Goal: Task Accomplishment & Management: Complete application form

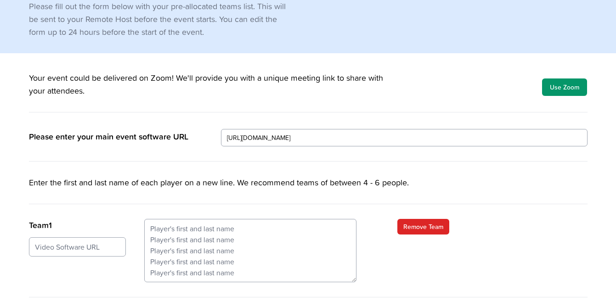
scroll to position [257, 0]
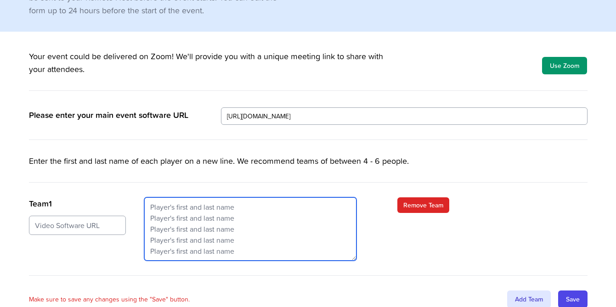
click at [244, 197] on textarea at bounding box center [250, 228] width 212 height 63
paste textarea "[PERSON_NAME] – Team [STREET_ADDRESS] [PERSON_NAME] – Team 4 Seething Lane [PER…"
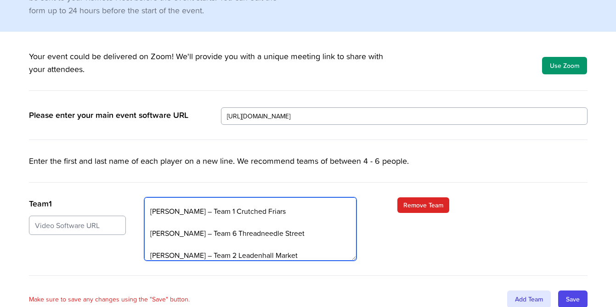
scroll to position [66, 0]
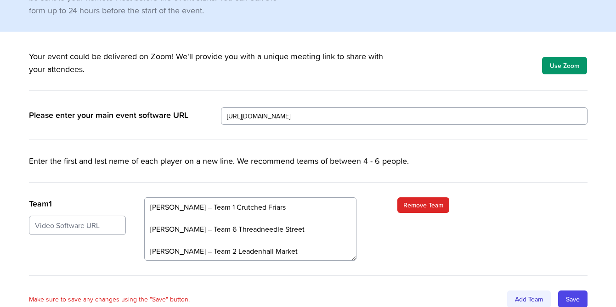
click at [530, 291] on div "Add Team" at bounding box center [529, 299] width 44 height 17
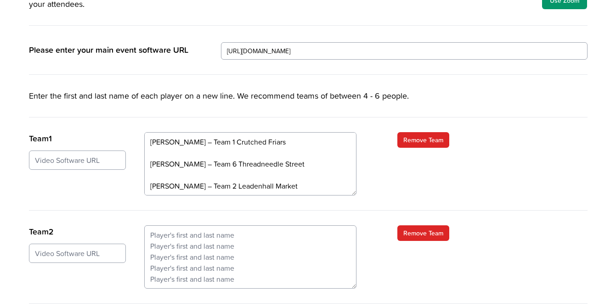
scroll to position [350, 0]
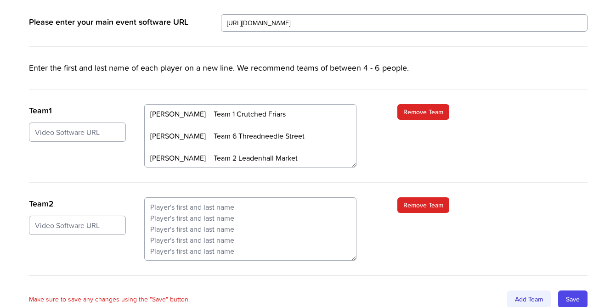
click at [528, 291] on div "Add Team" at bounding box center [529, 299] width 44 height 17
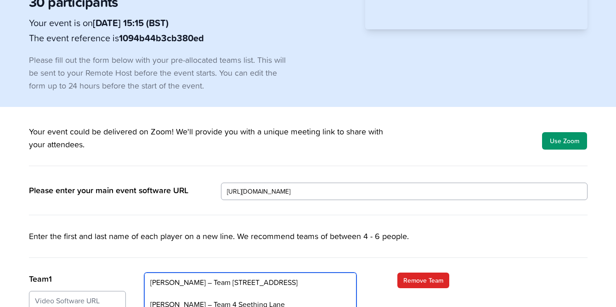
scroll to position [0, 0]
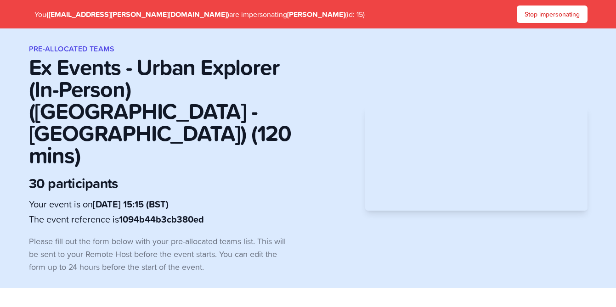
drag, startPoint x: 285, startPoint y: 17, endPoint x: 135, endPoint y: -15, distance: 152.4
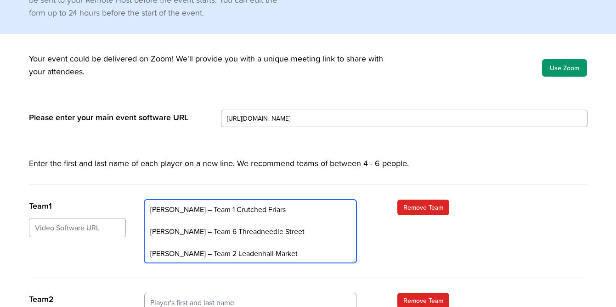
scroll to position [4, 0]
type textarea "[PERSON_NAME] – Team 1 Crutched Friars [PERSON_NAME] – Team 6 Threadneedle Stre…"
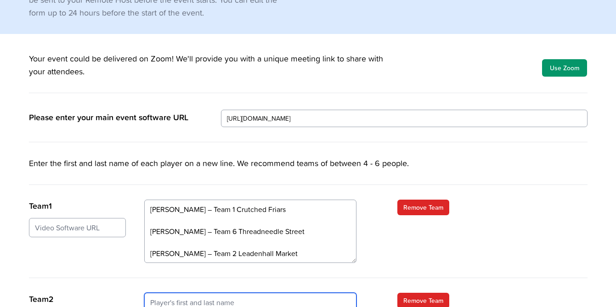
paste textarea "[PERSON_NAME] – Team [STREET_ADDRESS] [PERSON_NAME] – Team 4 Seething Lane [PER…"
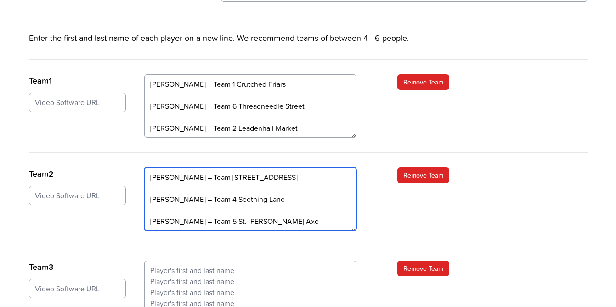
scroll to position [381, 0]
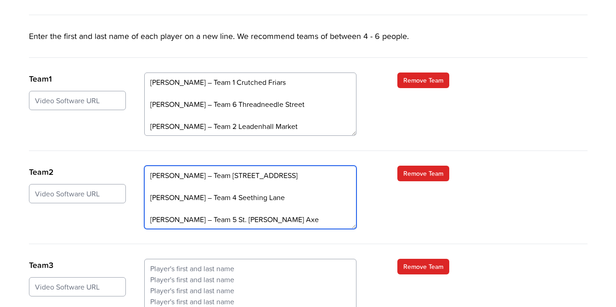
type textarea "[PERSON_NAME] – Team [STREET_ADDRESS] [PERSON_NAME] – Team 4 Seething Lane [PER…"
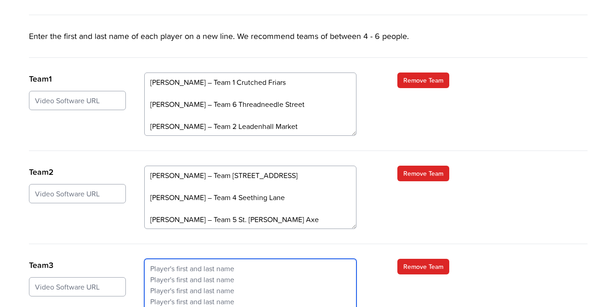
click at [256, 259] on textarea at bounding box center [250, 290] width 212 height 63
paste textarea "[PERSON_NAME] – Team [STREET_ADDRESS] [PERSON_NAME] – Team 4 Seething Lane [PER…"
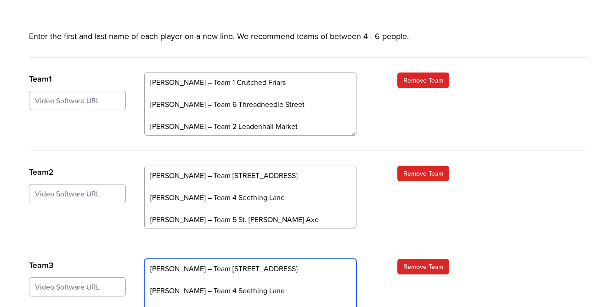
scroll to position [7, 0]
type textarea "[PERSON_NAME] – Team [STREET_ADDRESS] [PERSON_NAME] – Team 4 Seething Lane [PER…"
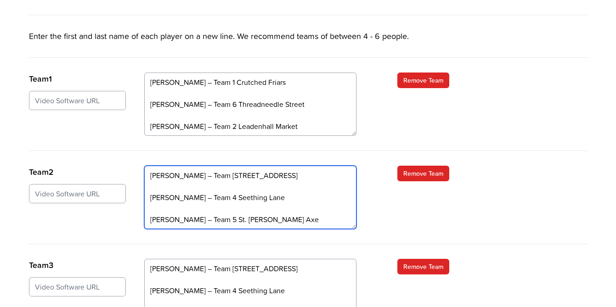
scroll to position [0, 0]
drag, startPoint x: 289, startPoint y: 167, endPoint x: 103, endPoint y: 78, distance: 206.4
click at [103, 78] on div "Enter the first and last name of each player on a new line. We recommend teams …" at bounding box center [308, 200] width 558 height 340
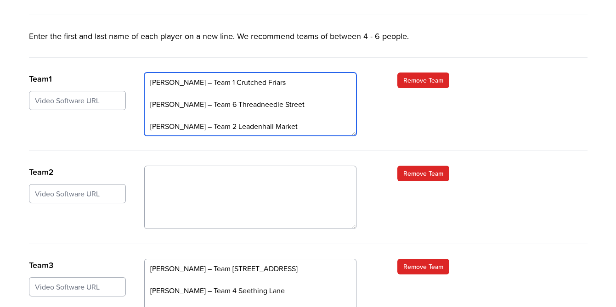
drag, startPoint x: 297, startPoint y: 81, endPoint x: 140, endPoint y: 80, distance: 157.0
click at [140, 80] on div "Team 1 [PERSON_NAME] – Team 1 Crutched Friars [PERSON_NAME] – Team 6 Threadneed…" at bounding box center [308, 112] width 558 height 79
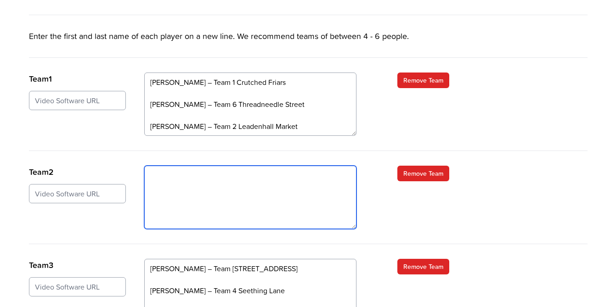
click at [180, 168] on textarea at bounding box center [250, 197] width 212 height 63
paste textarea "[PERSON_NAME] – Team 2 Leadenhall Market"
drag, startPoint x: 227, startPoint y: 143, endPoint x: 137, endPoint y: 143, distance: 89.5
click at [137, 166] on div "Team 2 [PERSON_NAME] – Team 2 Leadenhall Market Remove Team" at bounding box center [308, 205] width 558 height 79
click at [219, 166] on textarea "Leadenhall Market" at bounding box center [250, 197] width 212 height 63
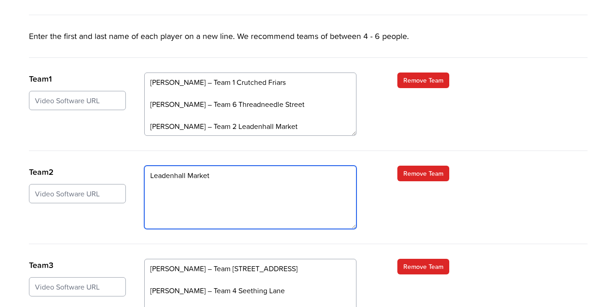
paste textarea "[PERSON_NAME] – Team 2"
drag, startPoint x: 243, startPoint y: 152, endPoint x: 192, endPoint y: 157, distance: 51.6
click at [192, 166] on textarea "Leadenhall Market [PERSON_NAME] – Team 2" at bounding box center [250, 197] width 212 height 63
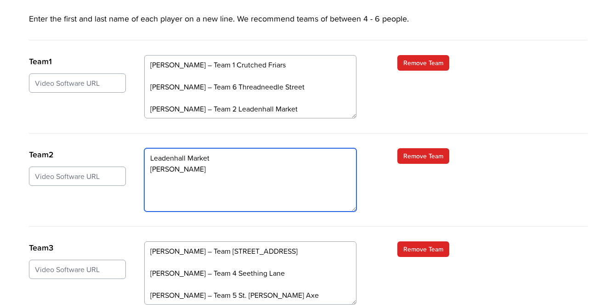
type textarea "Leadenhall Market [PERSON_NAME]"
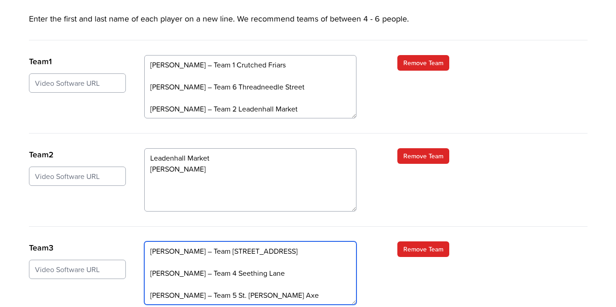
drag, startPoint x: 282, startPoint y: 252, endPoint x: 143, endPoint y: 229, distance: 140.5
click at [143, 241] on div "Team 3 [PERSON_NAME] – Team [STREET_ADDRESS] [PERSON_NAME] – Team 4 Seething La…" at bounding box center [308, 280] width 558 height 79
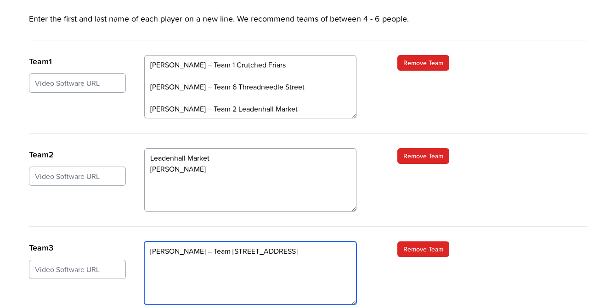
scroll to position [443, 0]
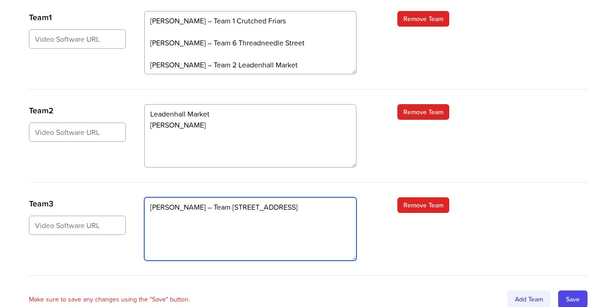
type textarea "[PERSON_NAME] – Team [STREET_ADDRESS]"
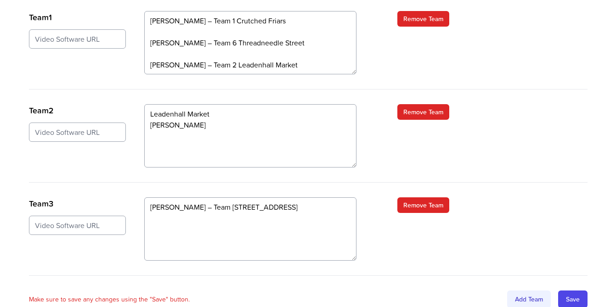
click at [532, 291] on div "Add Team" at bounding box center [529, 299] width 44 height 17
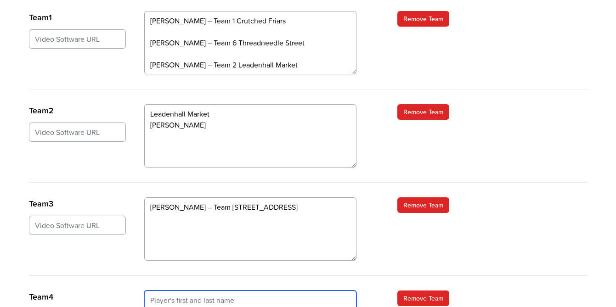
paste textarea "[PERSON_NAME] – Team 4 Seething Lane [PERSON_NAME] – Team 5 St. [PERSON_NAME] A…"
type textarea "[PERSON_NAME] – Team 4 Seething Lane [PERSON_NAME] – Team 5 St. [PERSON_NAME] A…"
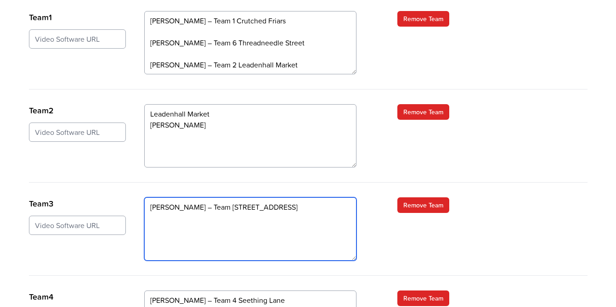
drag, startPoint x: 230, startPoint y: 163, endPoint x: 142, endPoint y: 162, distance: 87.2
click at [142, 197] on div "Team 3 [PERSON_NAME] – Team [STREET_ADDRESS] Remove Team" at bounding box center [308, 236] width 558 height 79
click at [203, 197] on textarea "[GEOGRAPHIC_DATA]" at bounding box center [250, 228] width 212 height 63
paste textarea "[PERSON_NAME] – Team 3"
drag, startPoint x: 244, startPoint y: 172, endPoint x: 195, endPoint y: 173, distance: 48.7
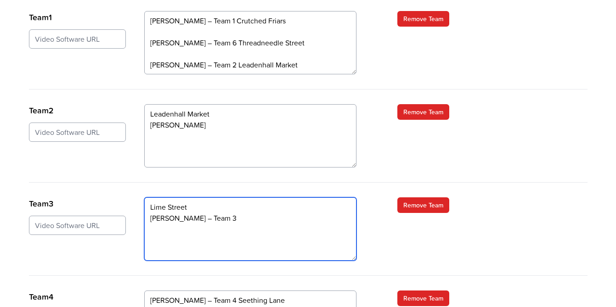
click at [195, 197] on textarea "Lime Street [PERSON_NAME] – Team 3" at bounding box center [250, 228] width 212 height 63
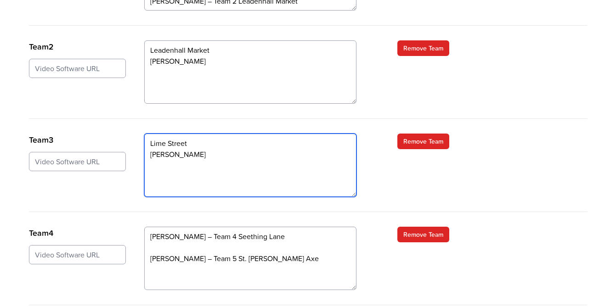
scroll to position [521, 0]
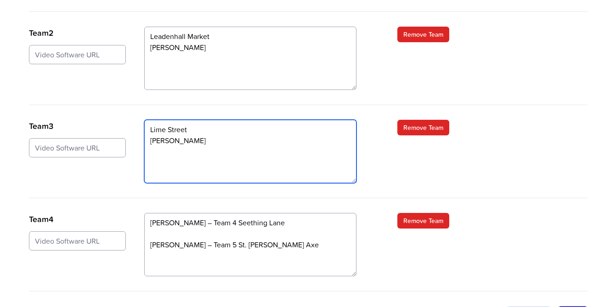
type textarea "Lime Street [PERSON_NAME]"
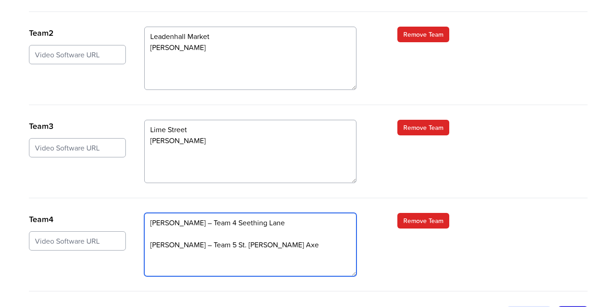
drag, startPoint x: 280, startPoint y: 188, endPoint x: 162, endPoint y: 158, distance: 121.4
click at [162, 158] on div "Enter the first and last name of each player on a new line. We recommend teams …" at bounding box center [308, 107] width 558 height 433
click at [251, 213] on textarea "[PERSON_NAME] – Team 4 Seething Lane [PERSON_NAME] – Team 5 St. [PERSON_NAME] A…" at bounding box center [250, 244] width 212 height 63
drag, startPoint x: 289, startPoint y: 204, endPoint x: 119, endPoint y: 200, distance: 169.9
click at [119, 213] on div "Team 4 [PERSON_NAME] – Team 4 Seething Lane [PERSON_NAME] – Team 5 St. [PERSON_…" at bounding box center [308, 252] width 558 height 79
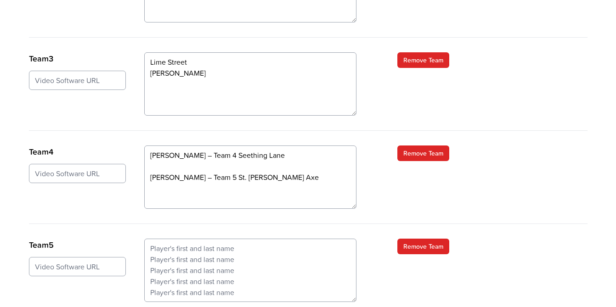
scroll to position [592, 0]
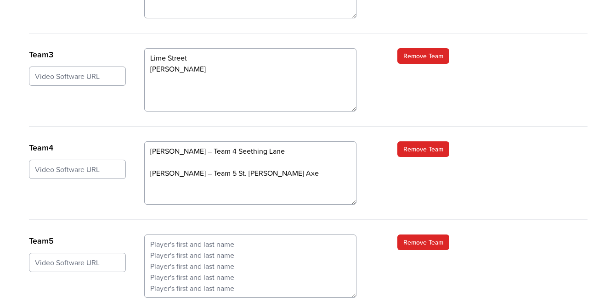
click at [266, 254] on div "Team 5 Remove Team" at bounding box center [308, 274] width 558 height 79
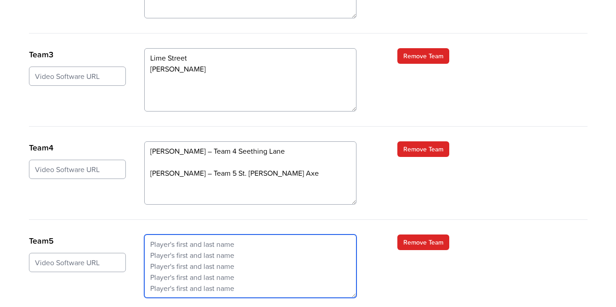
click at [261, 235] on textarea at bounding box center [250, 266] width 212 height 63
paste textarea "[PERSON_NAME] – Team 5 St. [PERSON_NAME] Axe"
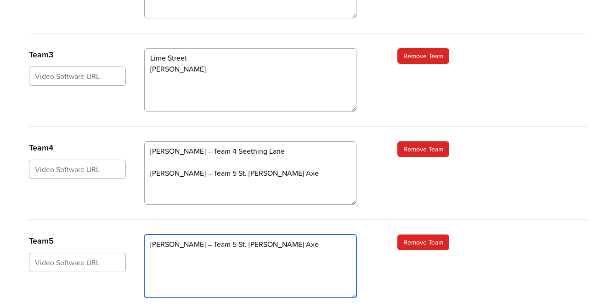
type textarea "[PERSON_NAME] – Team 5 St. [PERSON_NAME] Axe"
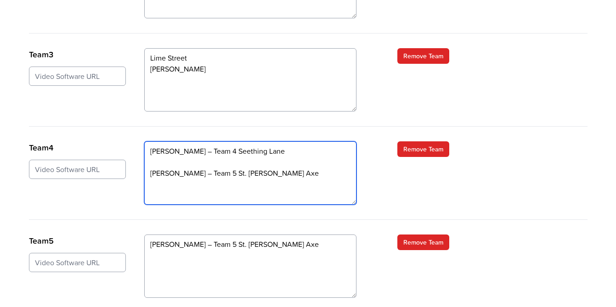
drag, startPoint x: 224, startPoint y: 104, endPoint x: 111, endPoint y: 114, distance: 112.9
click at [111, 141] on div "Team 4 [PERSON_NAME] – Team 4 Seething Lane [PERSON_NAME] – Team 5 St. [PERSON_…" at bounding box center [308, 180] width 558 height 79
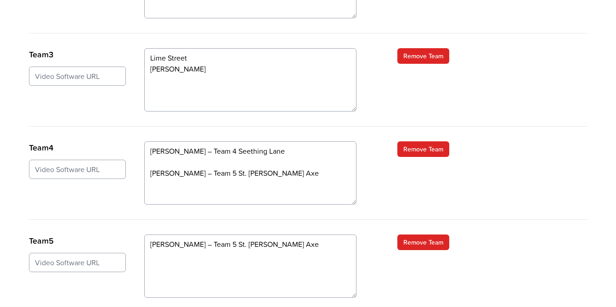
click at [111, 141] on div "Team 4" at bounding box center [77, 160] width 97 height 38
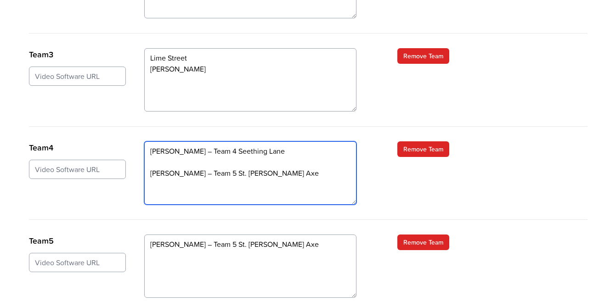
click at [185, 141] on textarea "[PERSON_NAME] – Team 4 Seething Lane [PERSON_NAME] – Team 5 St. [PERSON_NAME] A…" at bounding box center [250, 172] width 212 height 63
drag, startPoint x: 226, startPoint y: 104, endPoint x: 114, endPoint y: 103, distance: 111.6
click at [114, 141] on div "Team 4 [PERSON_NAME] – Team 4 Seething Lane [PERSON_NAME] – Team 5 St. [PERSON_…" at bounding box center [308, 180] width 558 height 79
drag, startPoint x: 293, startPoint y: 128, endPoint x: 114, endPoint y: 121, distance: 178.7
click at [114, 141] on div "Team 4 [GEOGRAPHIC_DATA] [PERSON_NAME] – Team 5 St. [PERSON_NAME] Axe Remove Te…" at bounding box center [308, 180] width 558 height 79
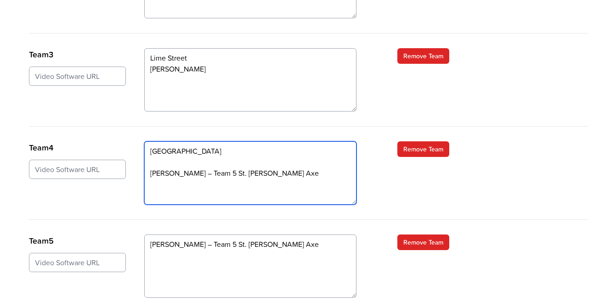
paste textarea "[PERSON_NAME] – Team 4"
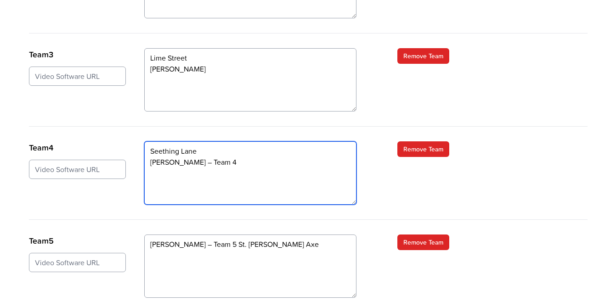
drag, startPoint x: 230, startPoint y: 118, endPoint x: 191, endPoint y: 120, distance: 39.5
click at [191, 141] on textarea "Seething Lane [PERSON_NAME] – Team 4" at bounding box center [250, 172] width 212 height 63
type textarea "Seething Lane [PERSON_NAME]"
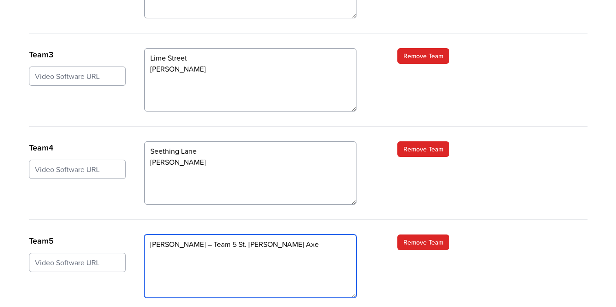
drag, startPoint x: 297, startPoint y: 202, endPoint x: 206, endPoint y: 202, distance: 91.4
click at [206, 235] on textarea "[PERSON_NAME] – Team 5 St. [PERSON_NAME] Axe" at bounding box center [250, 266] width 212 height 63
click at [151, 235] on textarea "[PERSON_NAME]" at bounding box center [250, 266] width 212 height 63
paste textarea "– Team 5 St. [PERSON_NAME] Axe"
drag, startPoint x: 191, startPoint y: 197, endPoint x: 112, endPoint y: 196, distance: 79.9
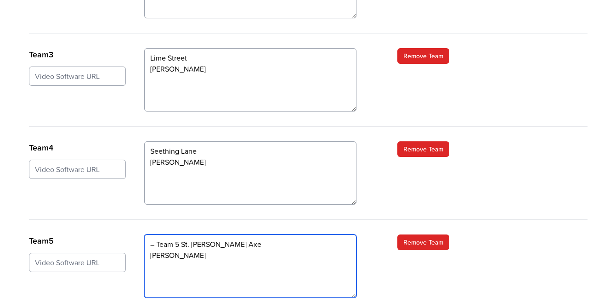
click at [112, 235] on div "Team 5 – Team 5 St. [PERSON_NAME] Axe [PERSON_NAME] Remove Team" at bounding box center [308, 274] width 558 height 79
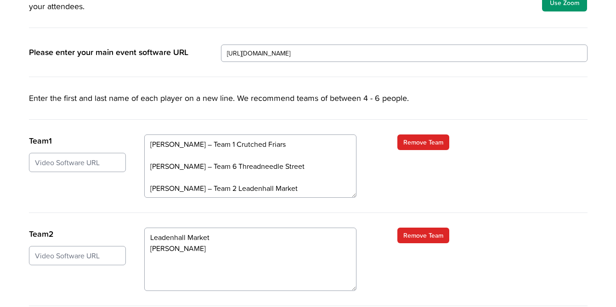
scroll to position [320, 0]
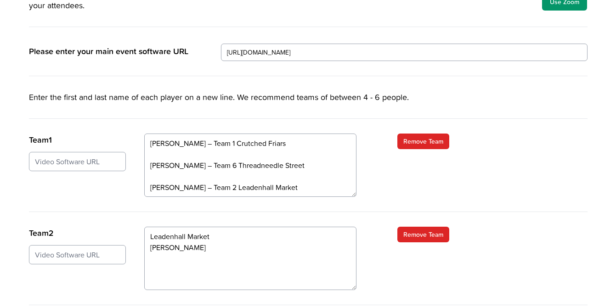
type textarea "[PERSON_NAME] [PERSON_NAME]"
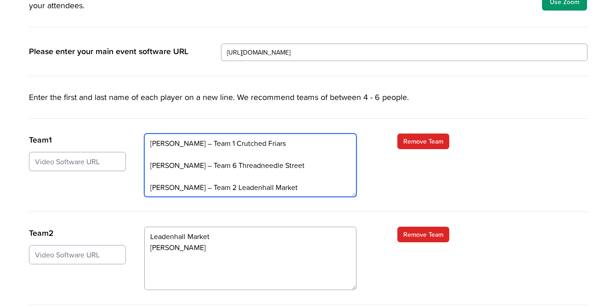
drag, startPoint x: 299, startPoint y: 142, endPoint x: 136, endPoint y: 107, distance: 166.8
click at [136, 134] on div "Team 1 [PERSON_NAME] – Team 1 Crutched Friars [PERSON_NAME] – Team 6 Threadneed…" at bounding box center [308, 173] width 558 height 79
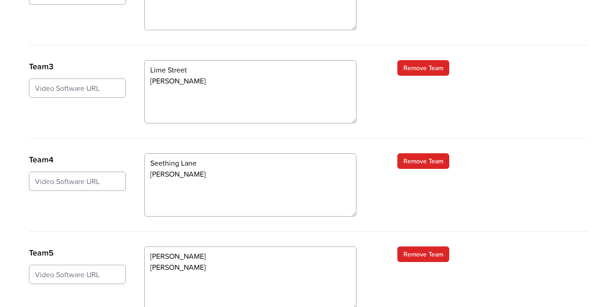
scroll to position [629, 0]
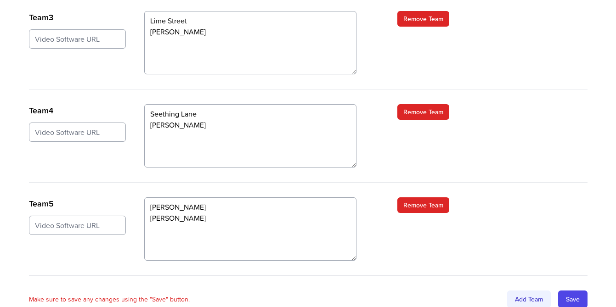
type textarea "[PERSON_NAME] – Team 1 Crutched Friars"
click at [522, 291] on div "Add Team" at bounding box center [529, 299] width 44 height 17
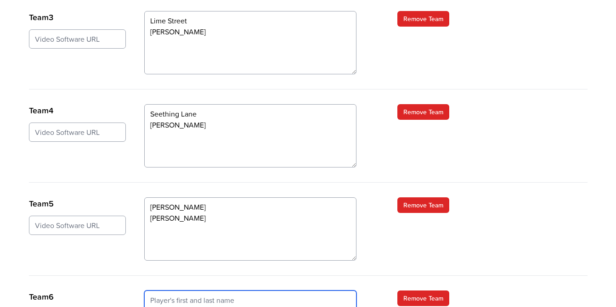
paste textarea "[PERSON_NAME] – Team 6 Threadneedle Street [PERSON_NAME] – Team 2 Leadenhall Ma…"
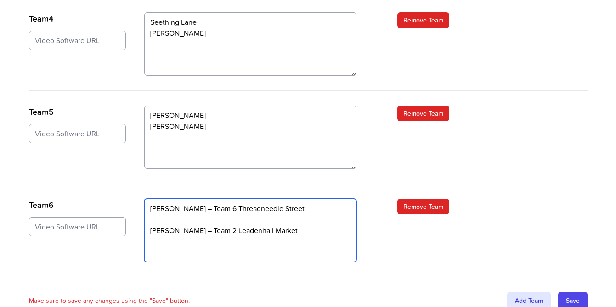
scroll to position [723, 0]
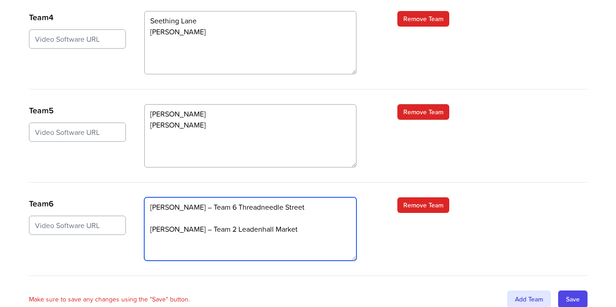
drag, startPoint x: 302, startPoint y: 200, endPoint x: 136, endPoint y: 195, distance: 165.8
click at [136, 197] on div "Team 6 [PERSON_NAME] – Team 6 Threadneedle Street [PERSON_NAME] – Team 2 Leaden…" at bounding box center [308, 236] width 558 height 79
drag, startPoint x: 227, startPoint y: 174, endPoint x: 115, endPoint y: 161, distance: 112.7
click at [115, 197] on div "Team 6 [PERSON_NAME] – Team 6 Threadneedle Street Remove Team" at bounding box center [308, 236] width 558 height 79
click at [166, 197] on textarea "Threadneedle Street" at bounding box center [250, 228] width 212 height 63
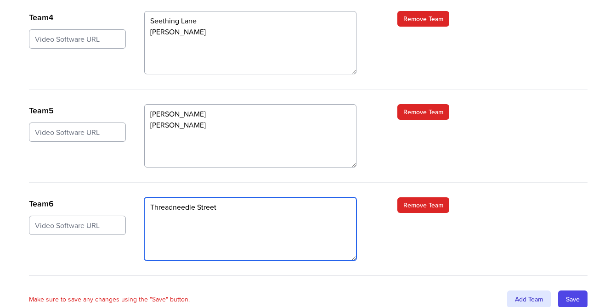
paste textarea "[PERSON_NAME] – Team 6"
drag, startPoint x: 235, startPoint y: 182, endPoint x: 195, endPoint y: 183, distance: 40.4
click at [195, 197] on textarea "Threadneedle Street [PERSON_NAME] – Team 6" at bounding box center [250, 228] width 212 height 63
click at [183, 197] on textarea "Threadneedle Street [PERSON_NAME]" at bounding box center [250, 228] width 212 height 63
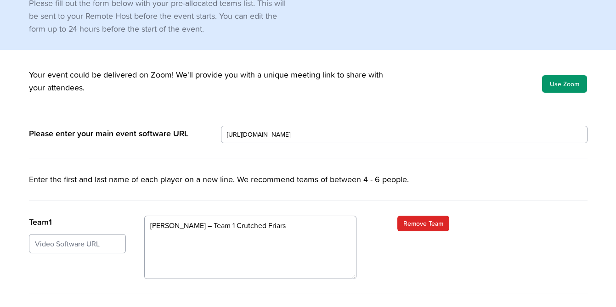
scroll to position [247, 0]
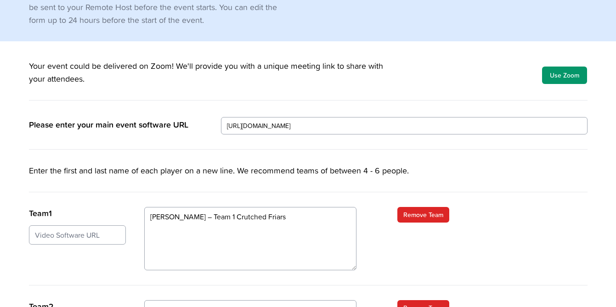
type textarea "Threadneedle Street [PERSON_NAME]"
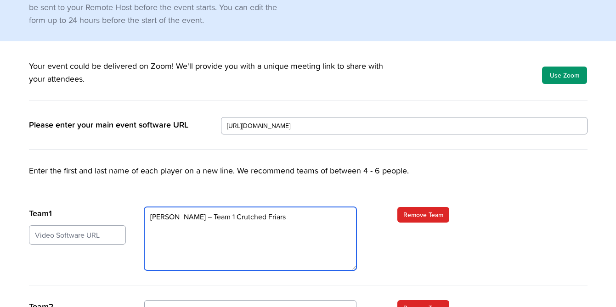
drag, startPoint x: 223, startPoint y: 184, endPoint x: 192, endPoint y: 183, distance: 30.3
click at [192, 207] on textarea "[PERSON_NAME] – Team 1 Crutched Friars" at bounding box center [250, 238] width 212 height 63
drag, startPoint x: 200, startPoint y: 185, endPoint x: 86, endPoint y: 183, distance: 113.9
click at [86, 207] on div "Team 1 [PERSON_NAME] Crutched Friars Remove Team" at bounding box center [308, 246] width 558 height 79
click at [165, 207] on textarea "Crutched Friars" at bounding box center [250, 238] width 212 height 63
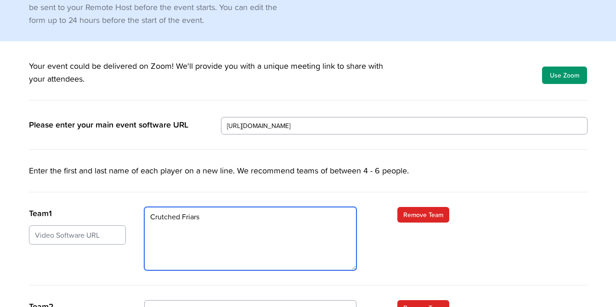
paste textarea "[PERSON_NAME]"
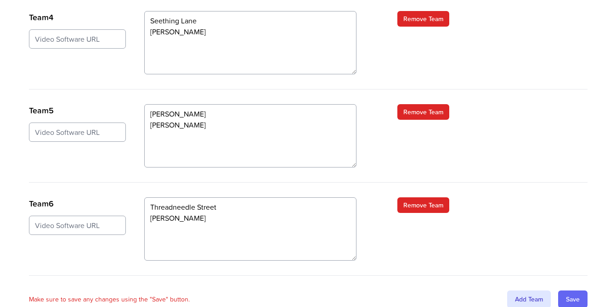
type textarea "Crutched Friars [PERSON_NAME]"
click at [569, 291] on input "Save" at bounding box center [572, 299] width 29 height 17
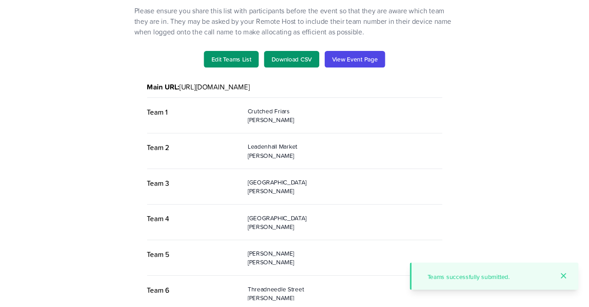
scroll to position [116, 0]
